Goal: Find contact information: Find contact information

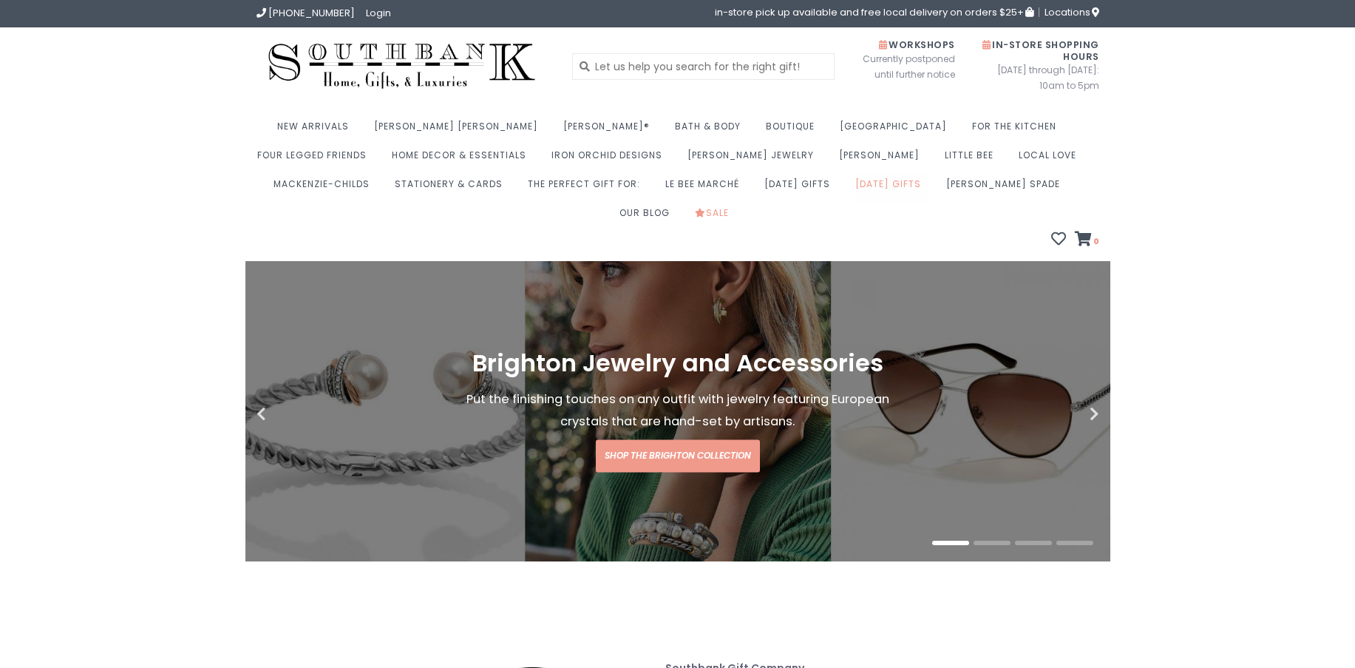
click at [855, 179] on link "[DATE] Gifts" at bounding box center [891, 188] width 73 height 29
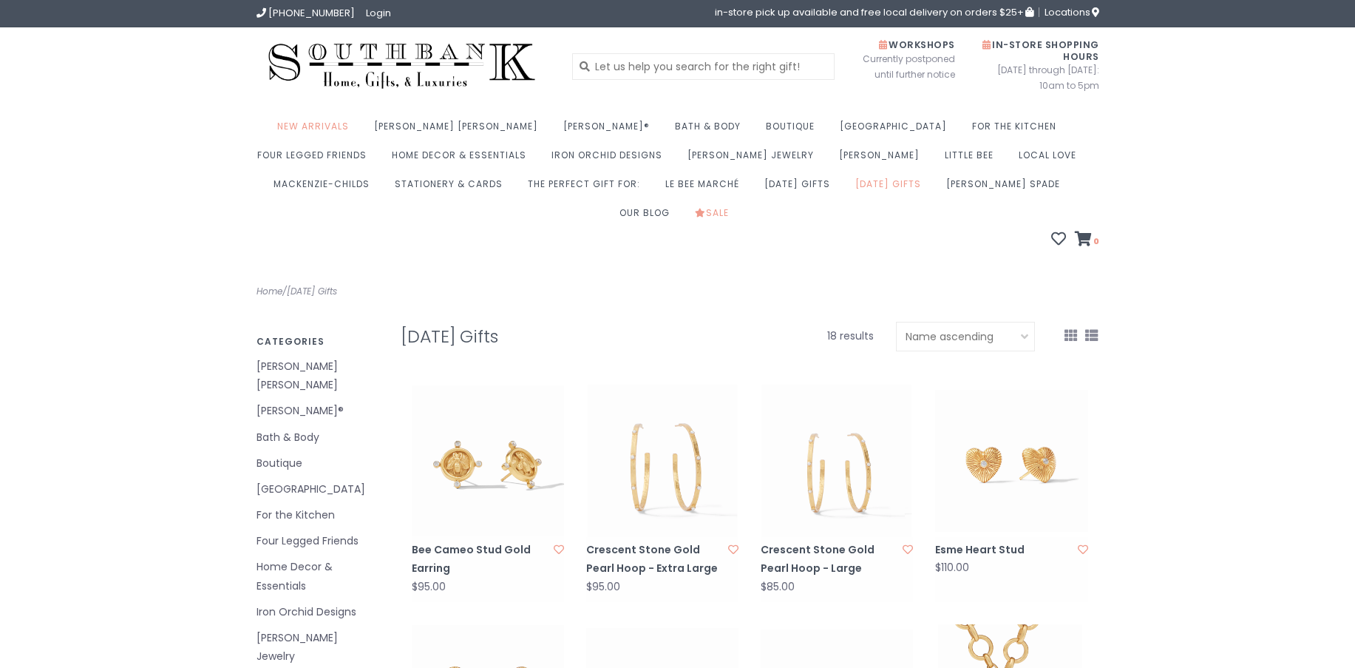
click at [305, 557] on link "Home Decor & Essentials" at bounding box center [318, 575] width 122 height 37
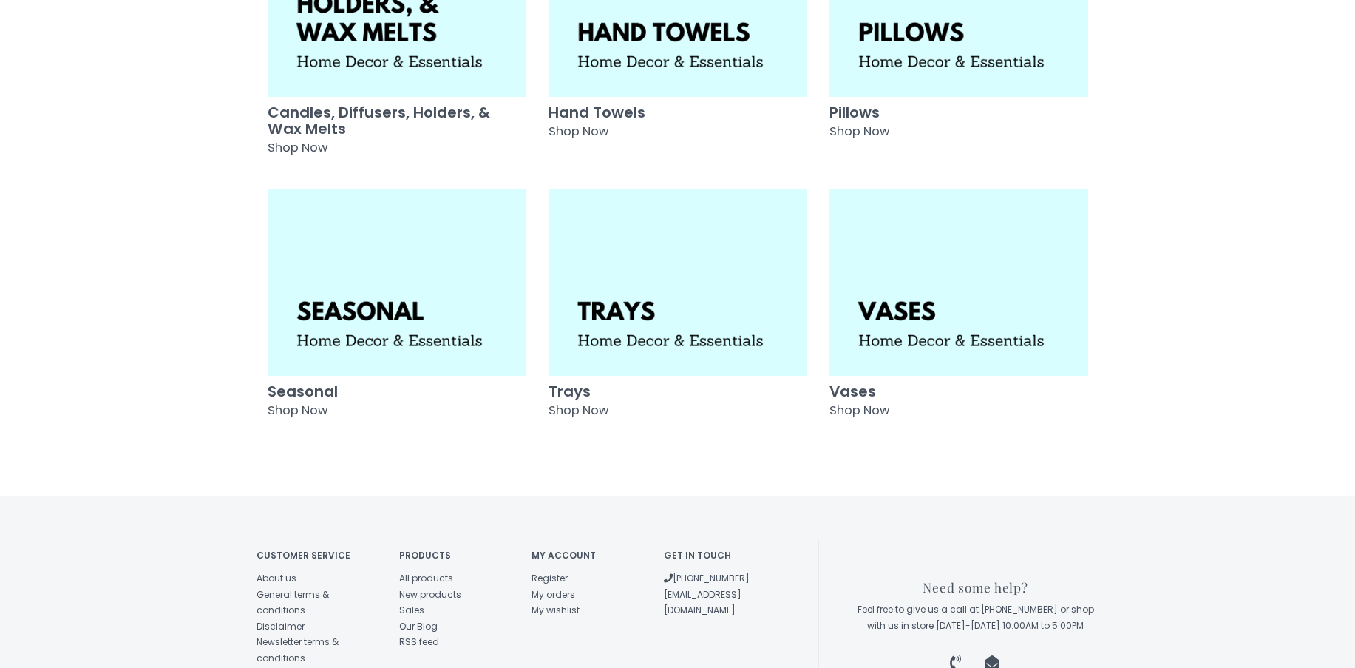
scroll to position [441, 0]
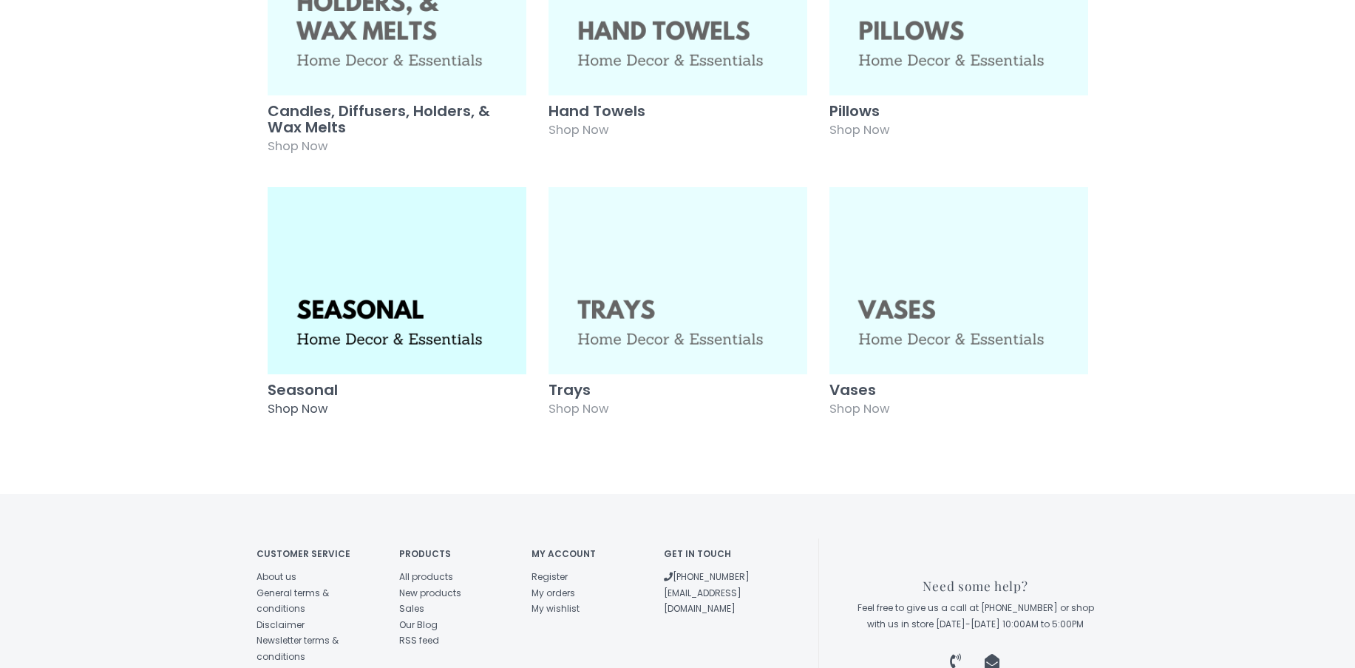
click at [410, 310] on img at bounding box center [397, 280] width 259 height 187
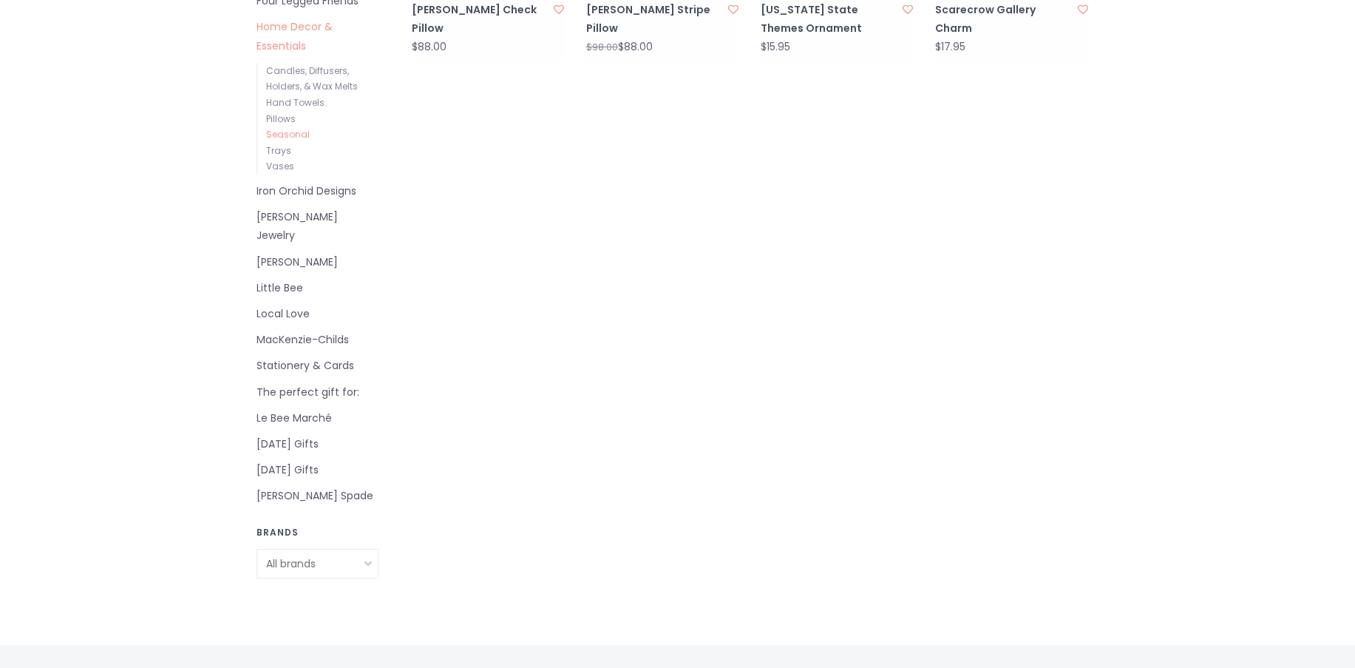
scroll to position [621, 0]
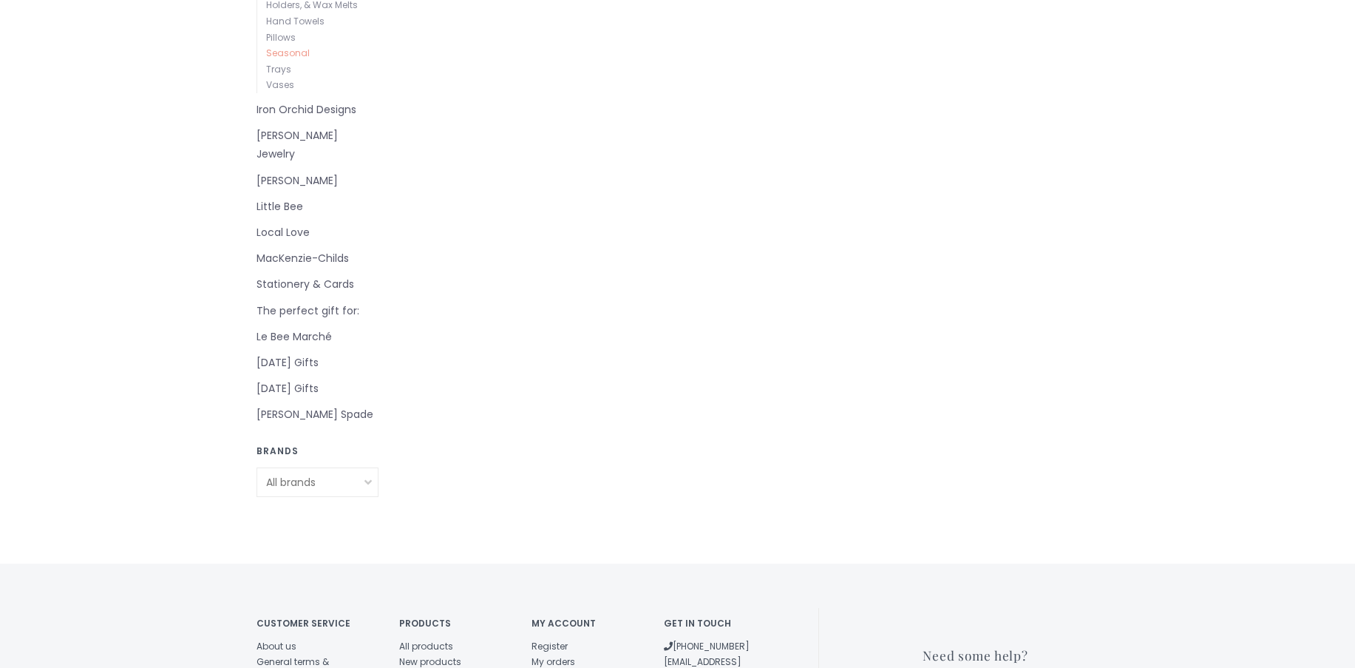
click at [367, 467] on select "All brands MacKenzie-Childs" at bounding box center [318, 482] width 122 height 30
click at [257, 467] on select "All brands MacKenzie-Childs" at bounding box center [318, 482] width 122 height 30
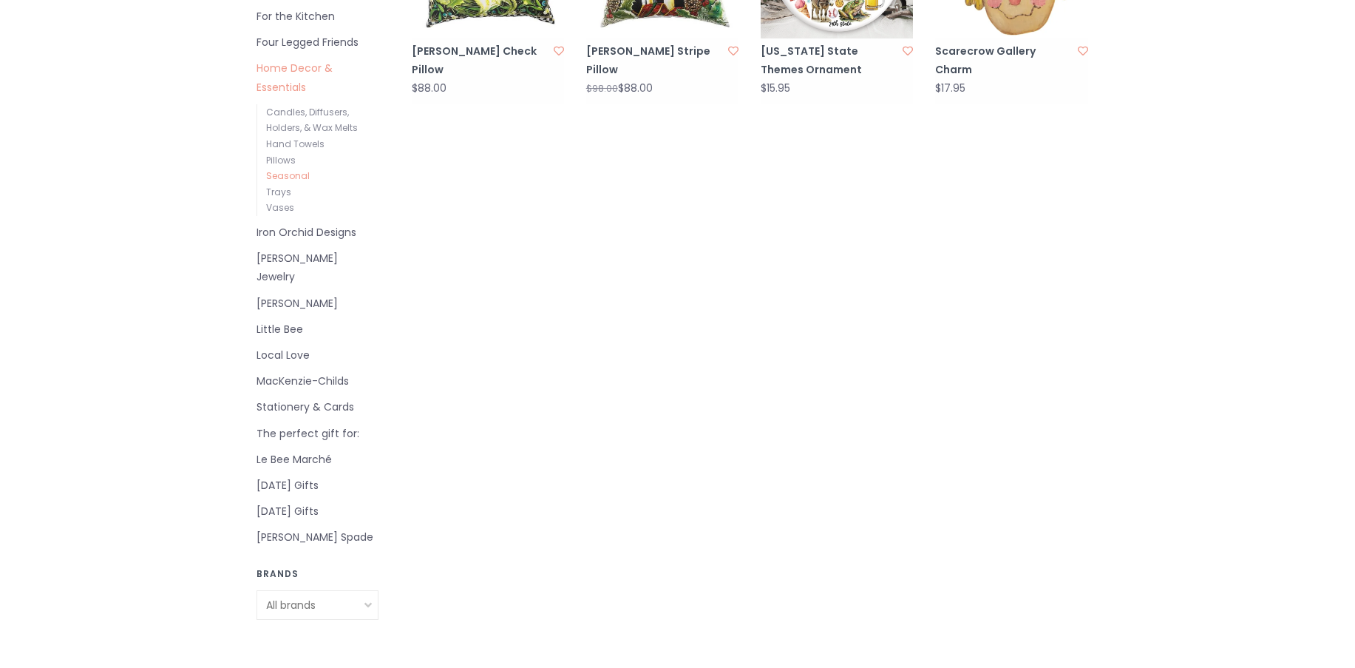
scroll to position [510, 0]
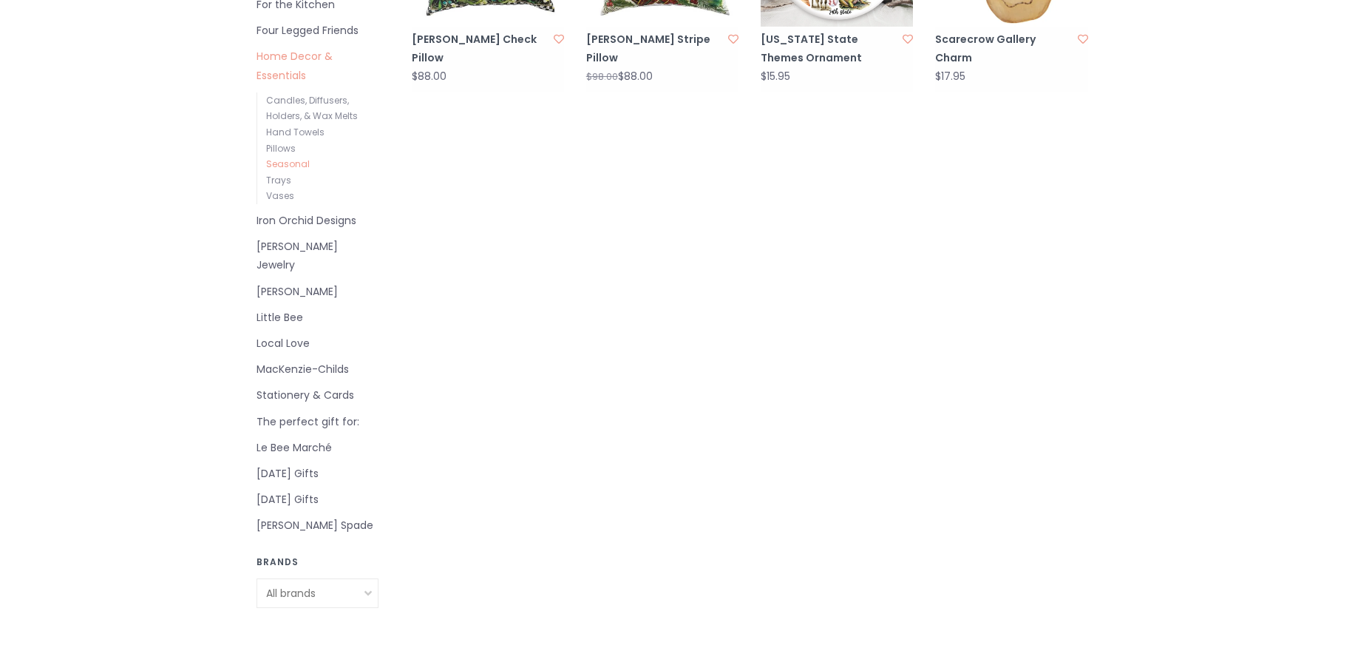
click at [1354, 378] on div "Seasonal Home / Home Decor & Essentials / Seasonal Filter by Categories Lampe B…" at bounding box center [677, 387] width 1355 height 1272
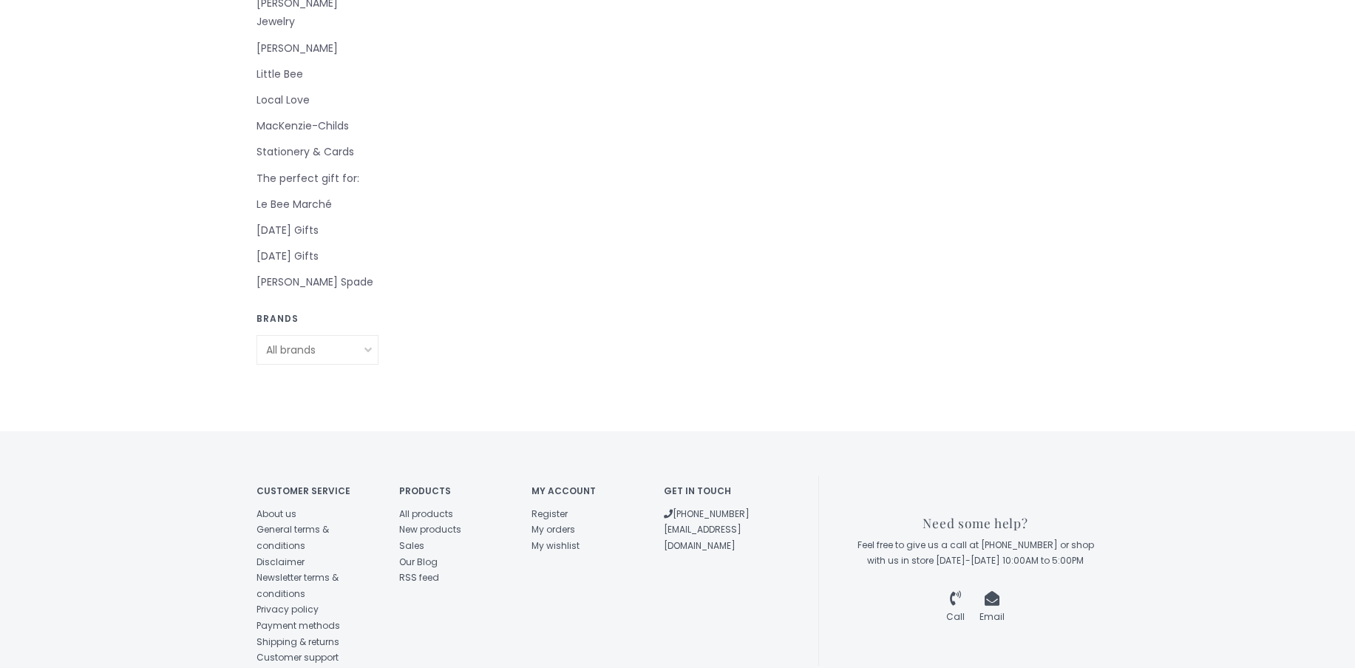
scroll to position [642, 0]
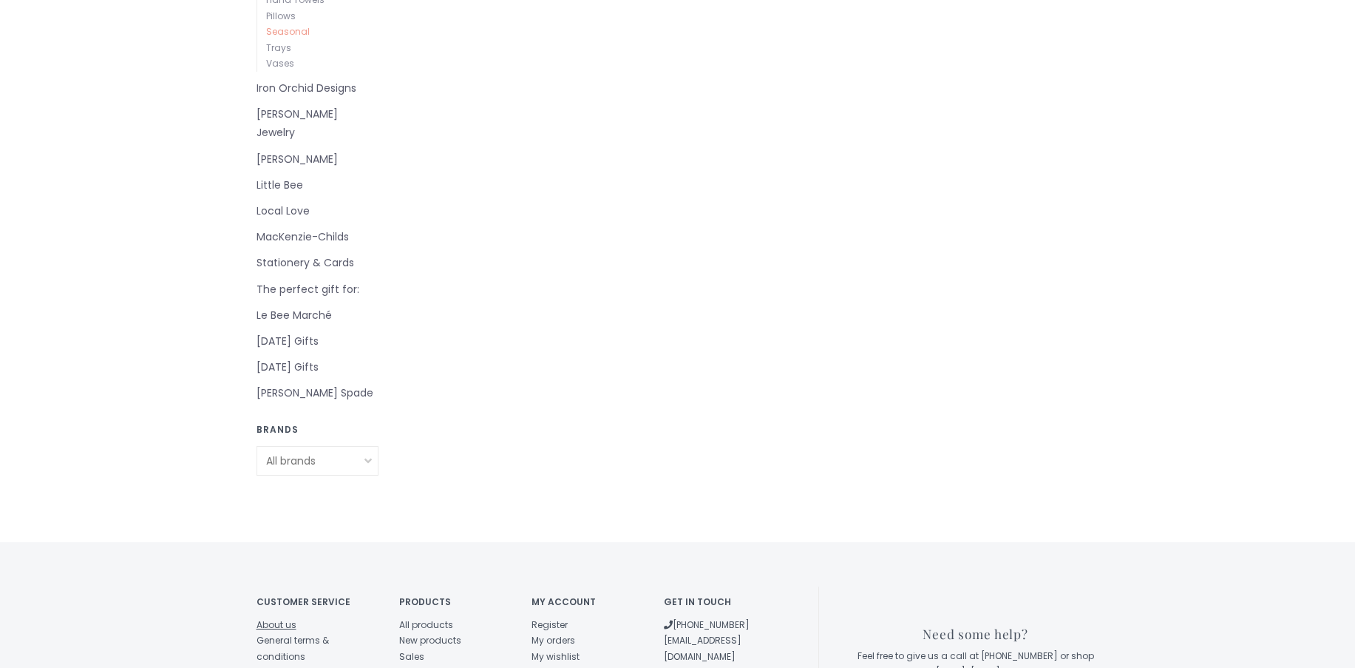
click at [287, 618] on link "About us" at bounding box center [277, 624] width 40 height 13
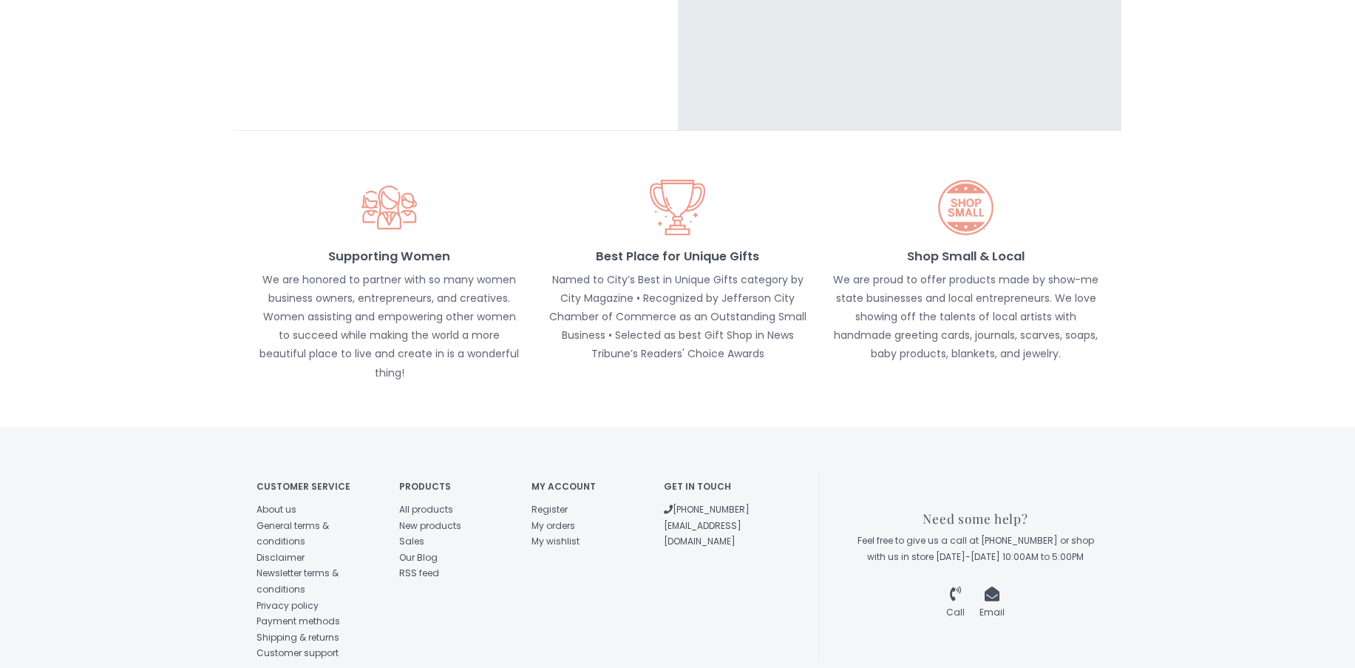
scroll to position [1008, 0]
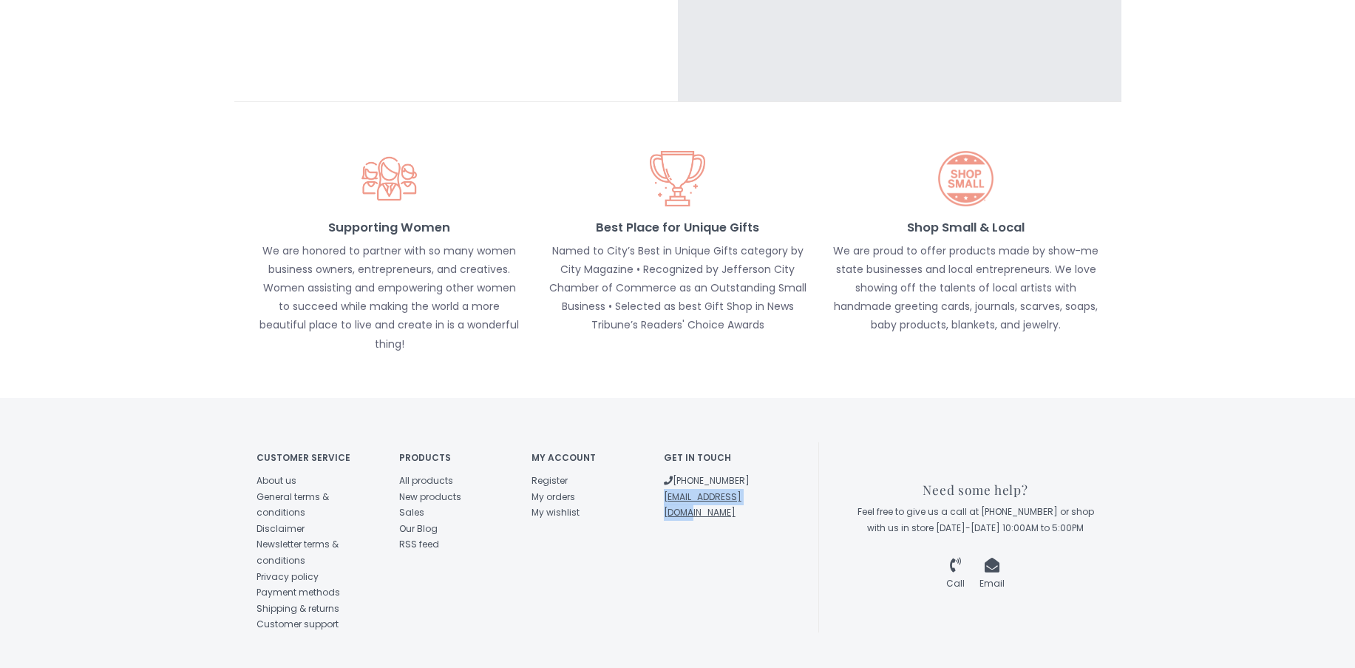
drag, startPoint x: 769, startPoint y: 449, endPoint x: 665, endPoint y: 452, distance: 104.3
click at [665, 489] on li "[EMAIL_ADDRESS][DOMAIN_NAME]" at bounding box center [719, 505] width 110 height 32
copy link "[EMAIL_ADDRESS][DOMAIN_NAME]"
click at [67, 188] on div "Home / About us About Southbank Gift Company in Jefferson City, Mo Since we ope…" at bounding box center [677, 0] width 1355 height 1494
click at [991, 560] on link "Email" at bounding box center [991, 574] width 25 height 29
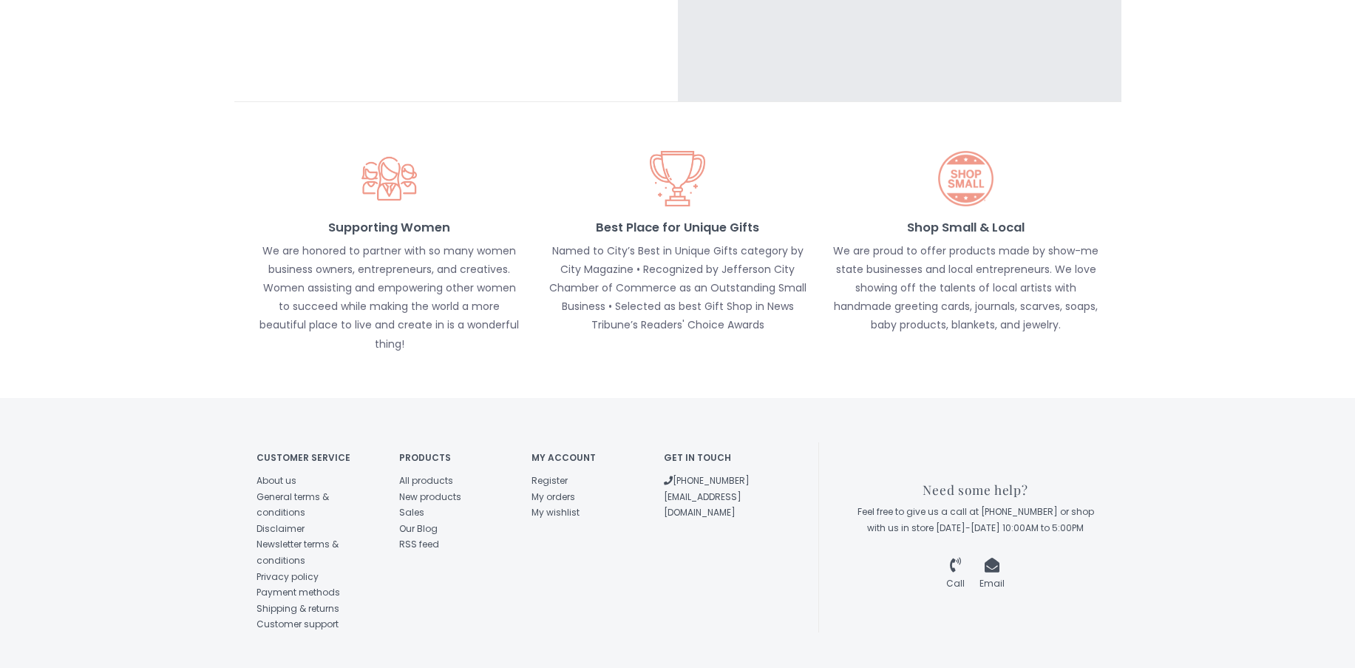
click at [415, 398] on div "Customer service About us General terms & conditions Disclaimer Newsletter term…" at bounding box center [678, 537] width 843 height 279
